Goal: Information Seeking & Learning: Learn about a topic

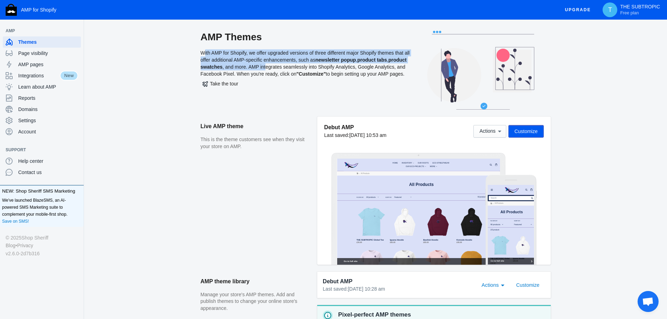
drag, startPoint x: 200, startPoint y: 50, endPoint x: 284, endPoint y: 65, distance: 84.7
click at [284, 65] on div "AMP Themes With AMP for Shopify, we offer upgraded versions of three different …" at bounding box center [306, 74] width 210 height 86
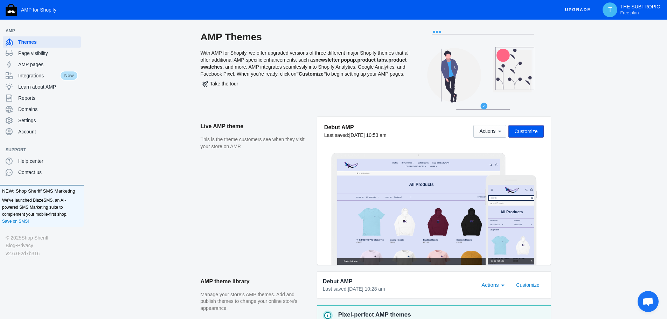
drag, startPoint x: 275, startPoint y: 82, endPoint x: 193, endPoint y: 49, distance: 88.0
click at [193, 49] on div "AMP Themes With AMP for Shopify, we offer upgraded versions of three different …" at bounding box center [375, 74] width 561 height 86
click at [217, 75] on div "AMP Themes With AMP for Shopify, we offer upgraded versions of three different …" at bounding box center [306, 74] width 210 height 86
click at [36, 53] on span "Page visibility" at bounding box center [48, 53] width 60 height 7
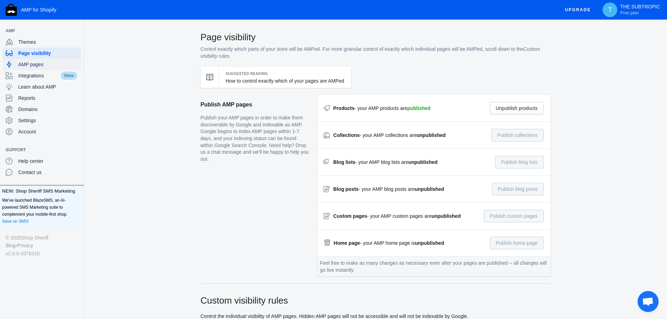
click at [38, 65] on span "AMP pages" at bounding box center [48, 64] width 60 height 7
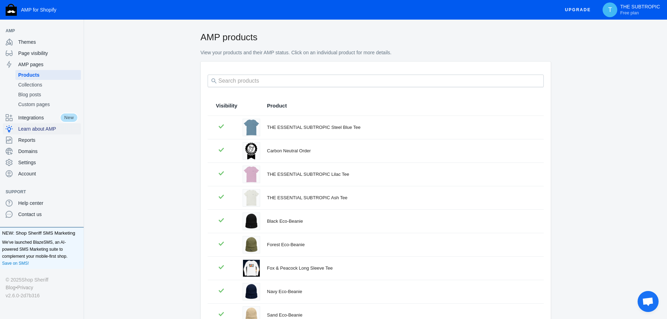
click at [41, 132] on div "Learn about AMP" at bounding box center [42, 128] width 72 height 11
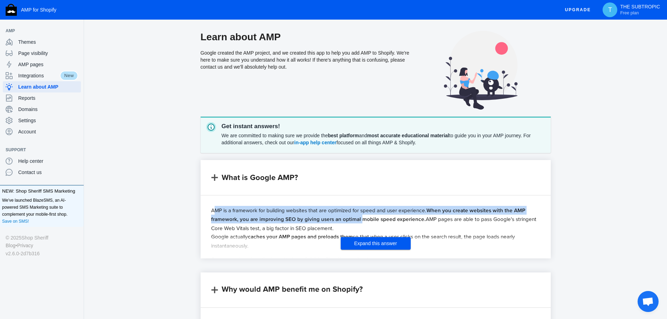
drag, startPoint x: 207, startPoint y: 205, endPoint x: 359, endPoint y: 216, distance: 153.1
click at [359, 216] on div "AMP is a framework for building websites that are optimized for speed and user …" at bounding box center [376, 226] width 350 height 63
click at [256, 215] on strong "When you create websites with the AMP framework, you are improving SEO by givin…" at bounding box center [368, 214] width 314 height 17
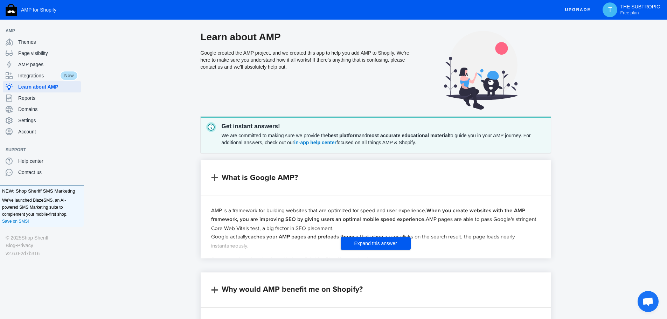
drag, startPoint x: 228, startPoint y: 214, endPoint x: 337, endPoint y: 228, distance: 109.5
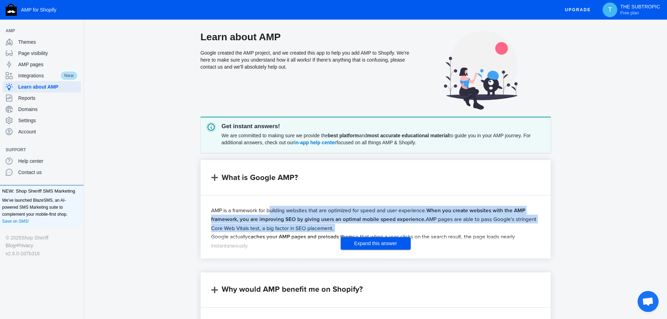
drag, startPoint x: 337, startPoint y: 228, endPoint x: 278, endPoint y: 212, distance: 60.2
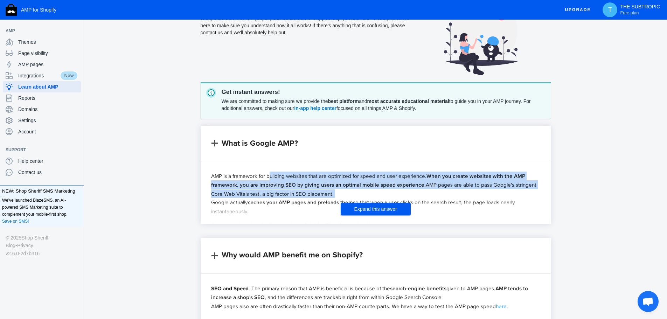
scroll to position [35, 0]
click at [346, 211] on button "Expand this answer" at bounding box center [376, 208] width 70 height 13
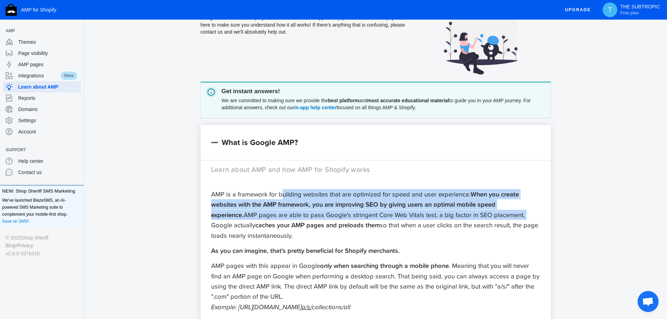
drag, startPoint x: 215, startPoint y: 228, endPoint x: 353, endPoint y: 234, distance: 137.4
click at [353, 234] on p "Google actually caches your AMP pages and preloads them so that when a user cli…" at bounding box center [375, 230] width 329 height 21
click at [353, 235] on p "Google actually caches your AMP pages and preloads them so that when a user cli…" at bounding box center [375, 230] width 329 height 21
drag, startPoint x: 393, startPoint y: 241, endPoint x: 193, endPoint y: 200, distance: 203.8
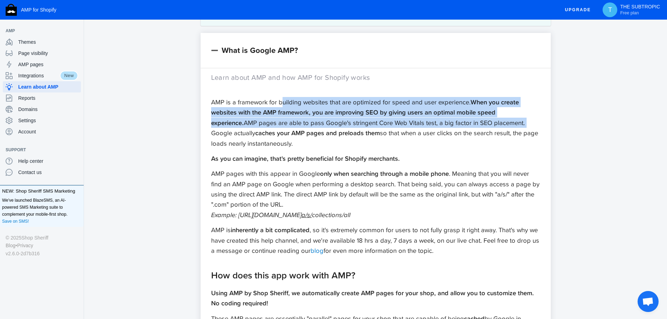
scroll to position [140, 0]
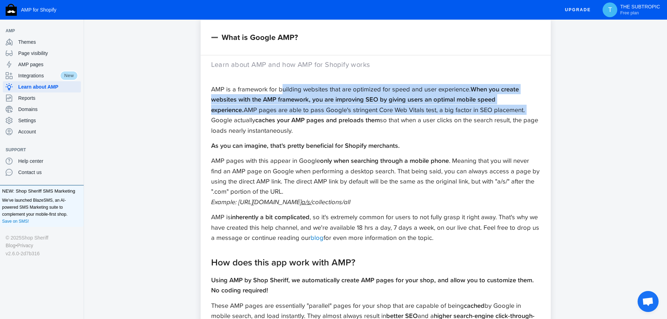
click at [234, 197] on icon "Example: [URL][DOMAIN_NAME] a/s/ collections/all" at bounding box center [280, 201] width 139 height 9
